Goal: Information Seeking & Learning: Learn about a topic

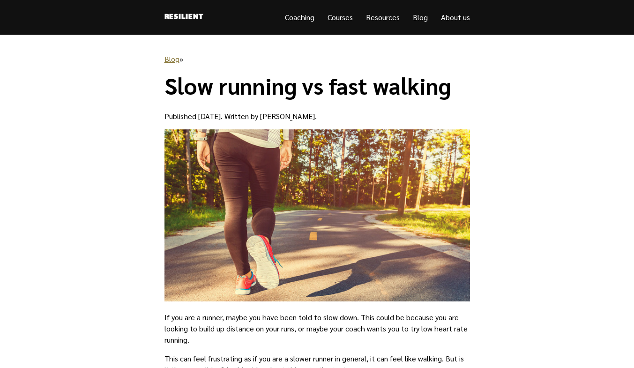
click at [360, 90] on h1 "Slow running vs fast walking" at bounding box center [316, 85] width 305 height 27
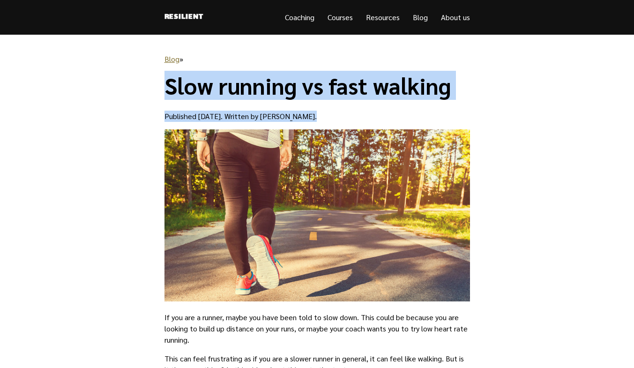
drag, startPoint x: 360, startPoint y: 90, endPoint x: 364, endPoint y: 123, distance: 33.5
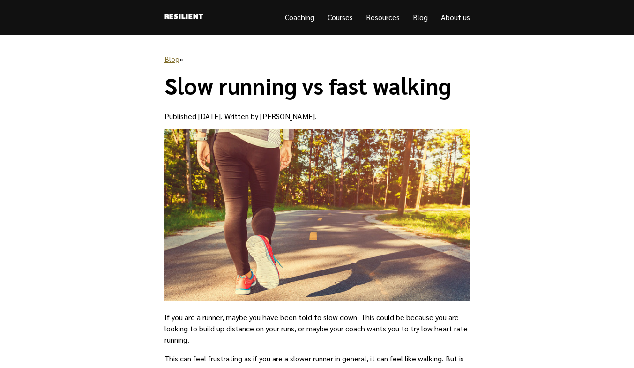
click at [364, 113] on p "Published [DATE]. Written by [PERSON_NAME]." at bounding box center [316, 116] width 305 height 11
drag, startPoint x: 364, startPoint y: 113, endPoint x: 371, endPoint y: 91, distance: 23.3
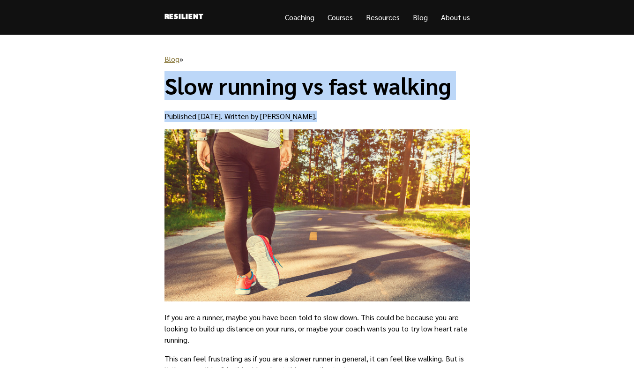
click at [371, 90] on h1 "Slow running vs fast walking" at bounding box center [316, 85] width 305 height 27
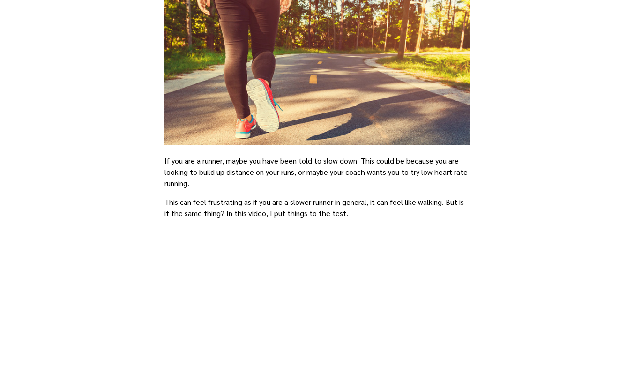
scroll to position [234, 0]
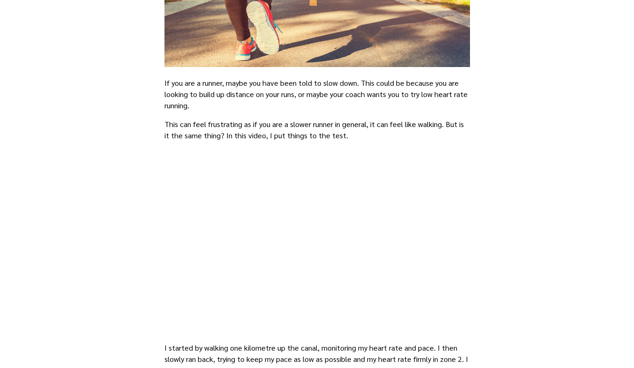
click at [369, 92] on p "If you are a runner, maybe you have been told to slow down. This could be becau…" at bounding box center [316, 94] width 305 height 34
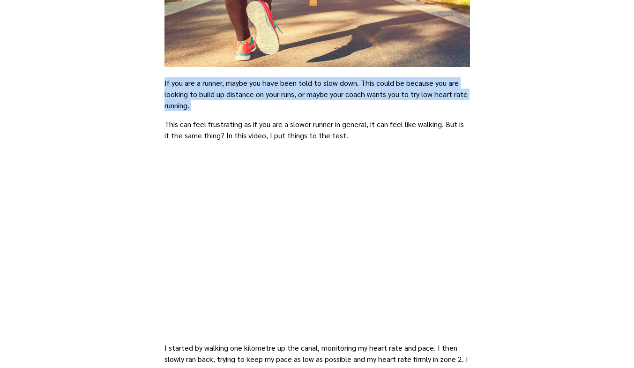
drag, startPoint x: 369, startPoint y: 92, endPoint x: 364, endPoint y: 105, distance: 13.7
click at [364, 105] on p "If you are a runner, maybe you have been told to slow down. This could be becau…" at bounding box center [316, 94] width 305 height 34
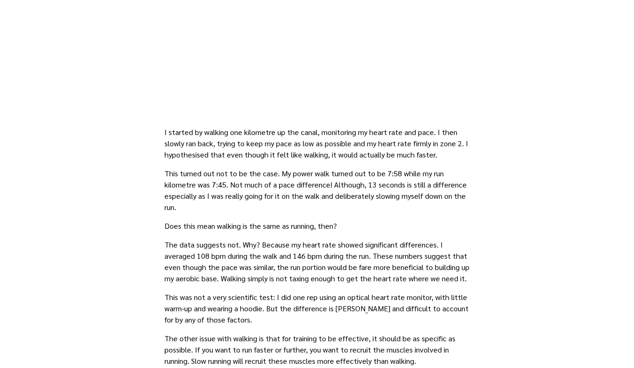
scroll to position [468, 0]
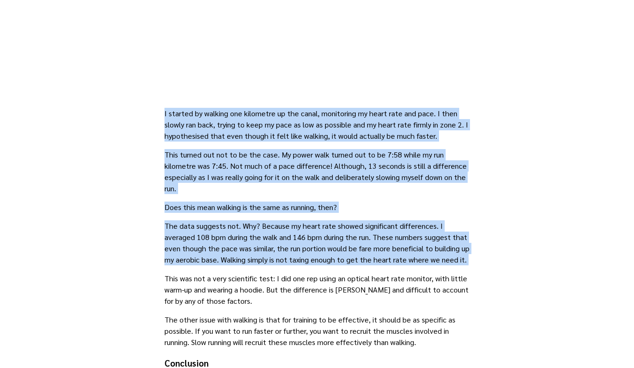
drag, startPoint x: 361, startPoint y: 107, endPoint x: 327, endPoint y: 225, distance: 123.3
click at [327, 225] on p "The data suggests not. Why? Because my heart rate showed significant difference…" at bounding box center [316, 242] width 305 height 45
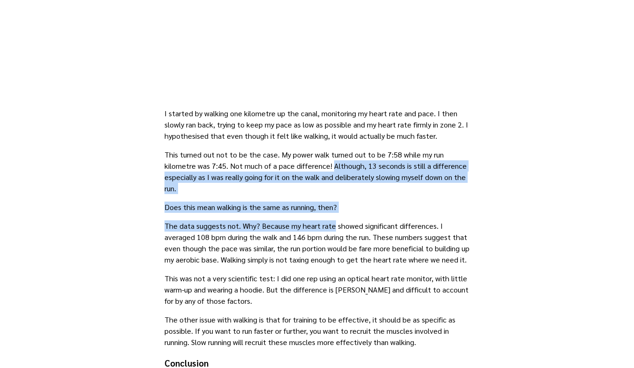
drag, startPoint x: 327, startPoint y: 225, endPoint x: 343, endPoint y: 150, distance: 77.2
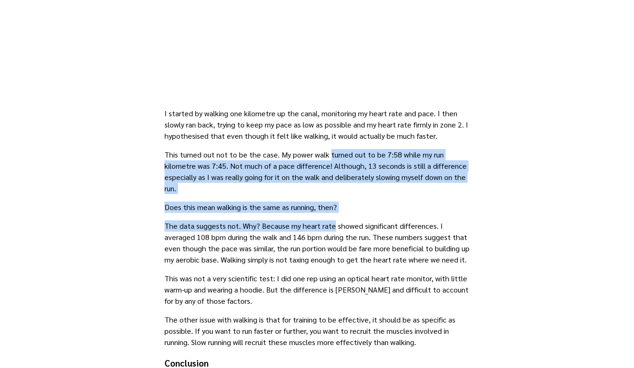
click at [343, 150] on p "This turned out not to be the case. My power walk turned out to be 7:58 while m…" at bounding box center [316, 171] width 305 height 45
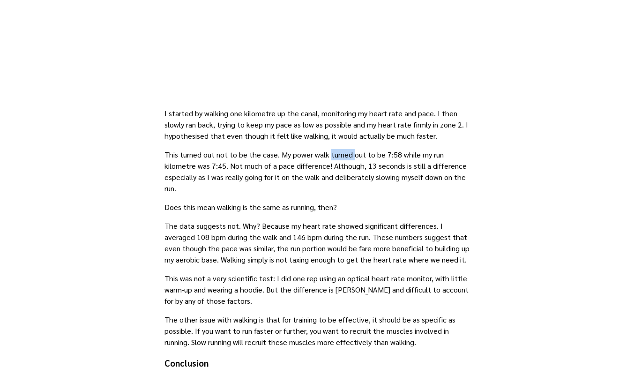
click at [343, 150] on p "This turned out not to be the case. My power walk turned out to be 7:58 while m…" at bounding box center [316, 171] width 305 height 45
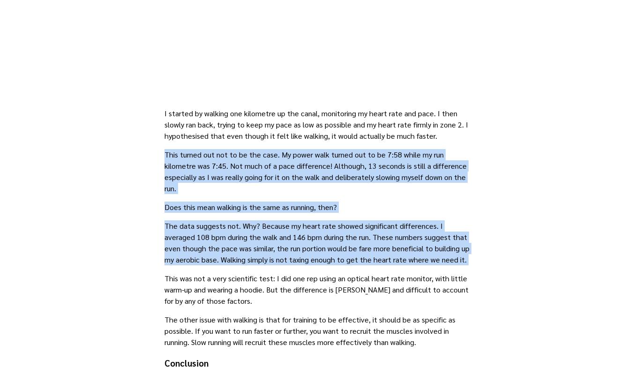
drag, startPoint x: 343, startPoint y: 150, endPoint x: 308, endPoint y: 250, distance: 105.9
click at [308, 250] on p "The data suggests not. Why? Because my heart rate showed significant difference…" at bounding box center [316, 242] width 305 height 45
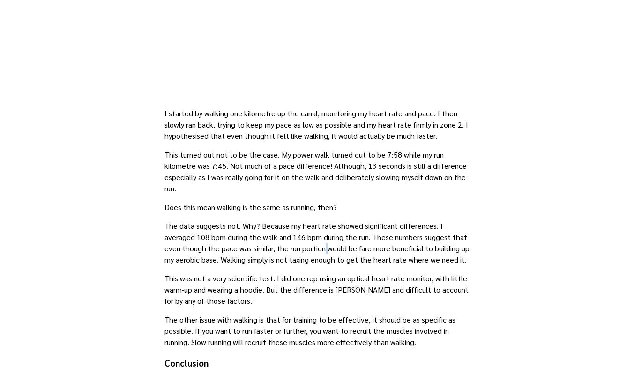
click at [308, 250] on p "The data suggests not. Why? Because my heart rate showed significant difference…" at bounding box center [316, 242] width 305 height 45
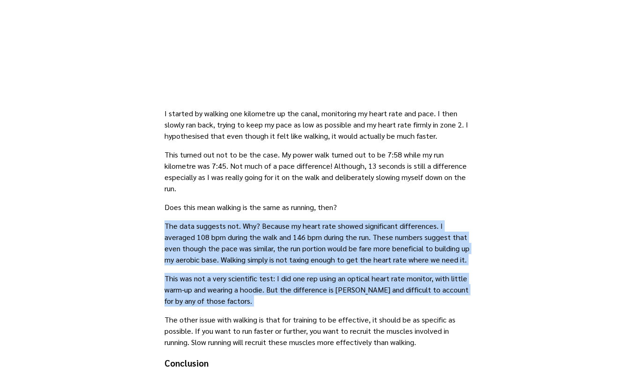
drag, startPoint x: 308, startPoint y: 250, endPoint x: 281, endPoint y: 299, distance: 55.7
click at [281, 299] on p "This was not a very scientific test: I did one rep using an optical heart rate …" at bounding box center [316, 290] width 305 height 34
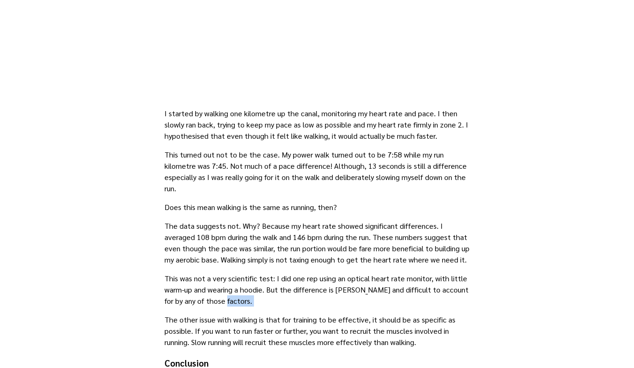
click at [281, 299] on p "This was not a very scientific test: I did one rep using an optical heart rate …" at bounding box center [316, 290] width 305 height 34
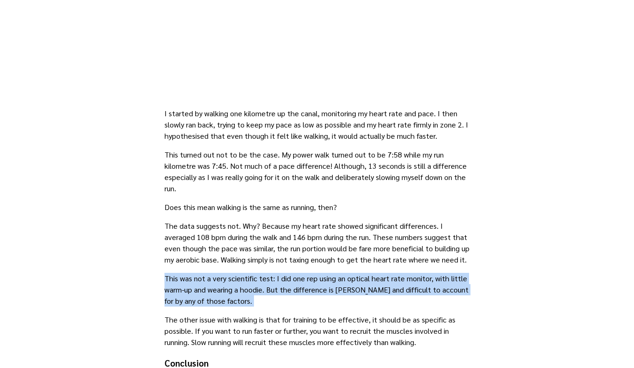
drag, startPoint x: 281, startPoint y: 299, endPoint x: 279, endPoint y: 308, distance: 9.1
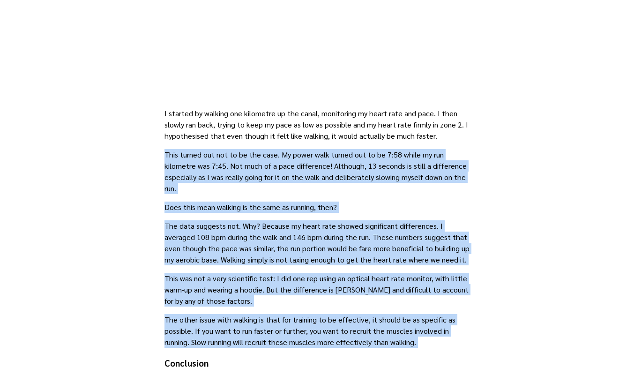
drag, startPoint x: 279, startPoint y: 308, endPoint x: 337, endPoint y: 118, distance: 197.8
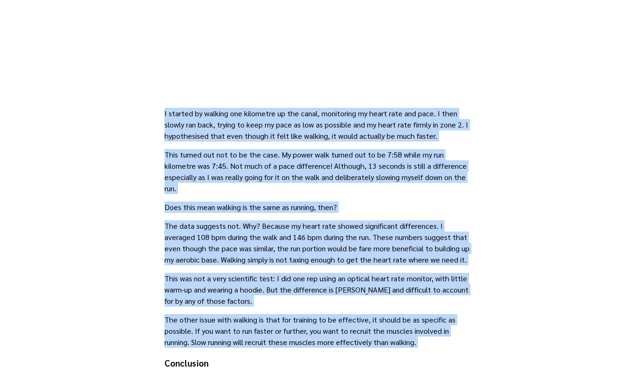
click at [337, 118] on p "I started by walking one kilometre up the canal, monitoring my heart rate and p…" at bounding box center [316, 125] width 305 height 34
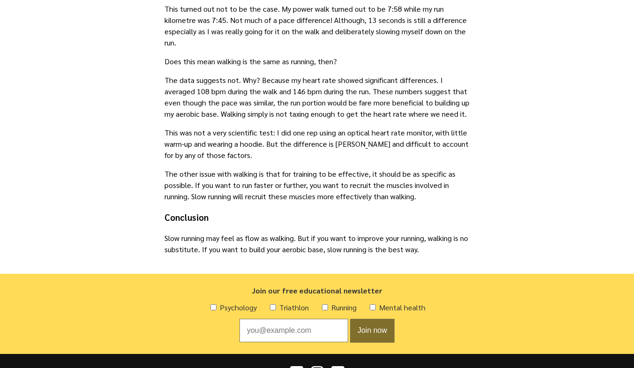
scroll to position [656, 0]
